Goal: Information Seeking & Learning: Learn about a topic

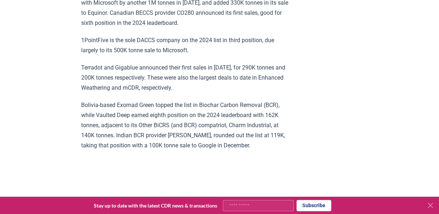
scroll to position [4862, 0]
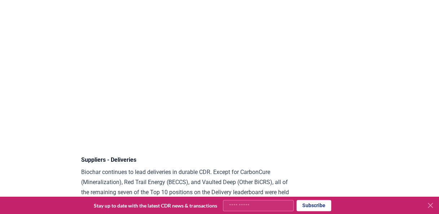
click at [433, 206] on icon at bounding box center [430, 205] width 9 height 9
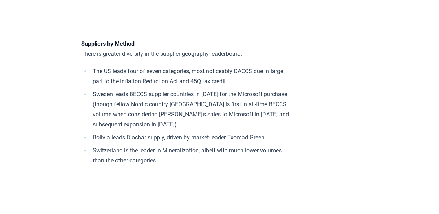
scroll to position [5669, 0]
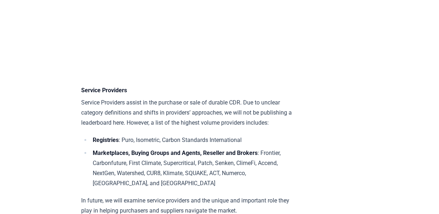
scroll to position [5006, 0]
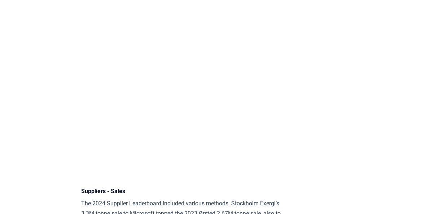
scroll to position [4975, 0]
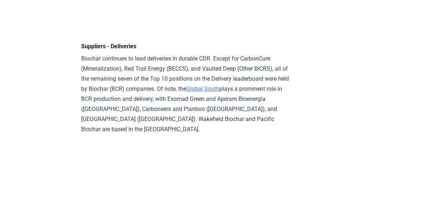
click at [92, 116] on p "Biochar continues to lead deliveries in durable CDR. Except for CarbonCure (Min…" at bounding box center [186, 94] width 211 height 81
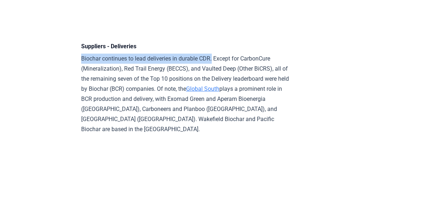
drag, startPoint x: 81, startPoint y: 107, endPoint x: 216, endPoint y: 105, distance: 134.8
click at [216, 105] on p "Biochar continues to lead deliveries in durable CDR. Except for CarbonCure (Min…" at bounding box center [186, 94] width 211 height 81
drag, startPoint x: 216, startPoint y: 105, endPoint x: 203, endPoint y: 108, distance: 14.1
copy p "Biochar continues to lead deliveries in durable CDR."
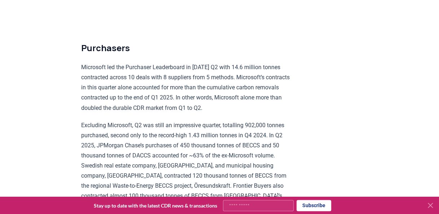
scroll to position [1872, 0]
